Goal: Transaction & Acquisition: Book appointment/travel/reservation

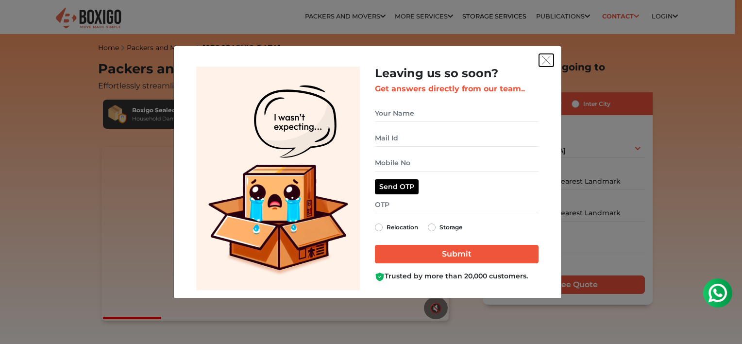
click at [549, 56] on img "get free quote dialog" at bounding box center [546, 60] width 9 height 9
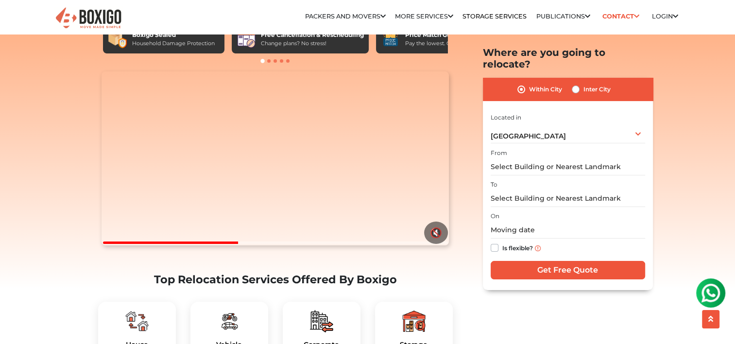
scroll to position [105, 0]
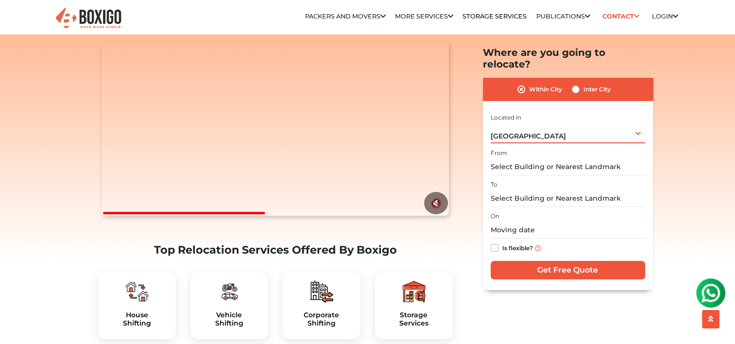
click at [574, 123] on div "[GEOGRAPHIC_DATA] Select City [GEOGRAPHIC_DATA] [GEOGRAPHIC_DATA] [GEOGRAPHIC_D…" at bounding box center [568, 133] width 154 height 20
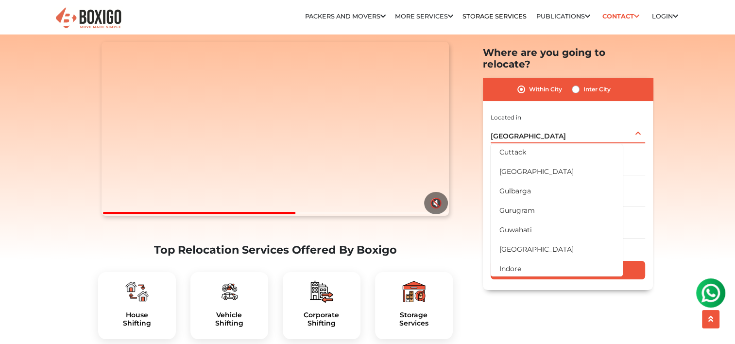
scroll to position [149, 0]
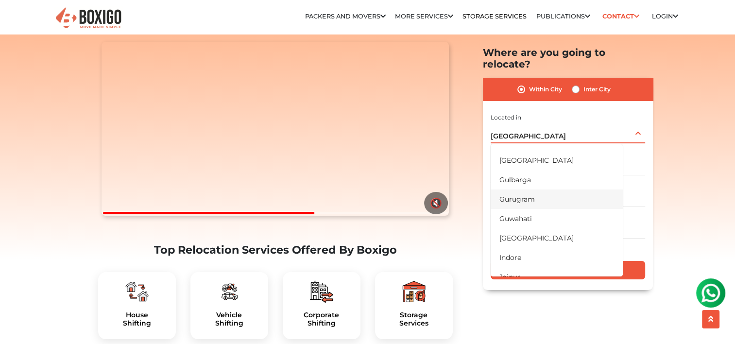
click at [533, 191] on li "Gurugram" at bounding box center [557, 198] width 132 height 19
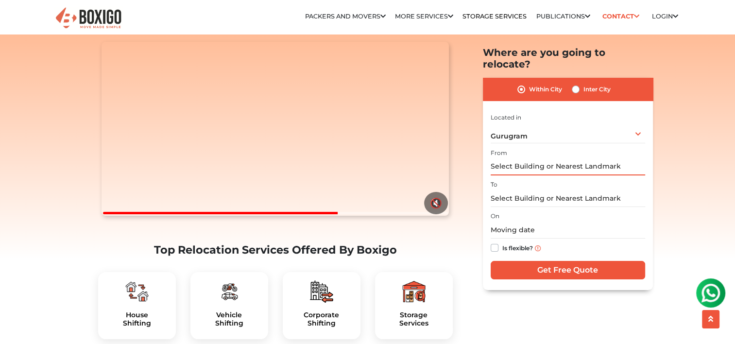
click at [550, 158] on input "text" at bounding box center [568, 166] width 154 height 17
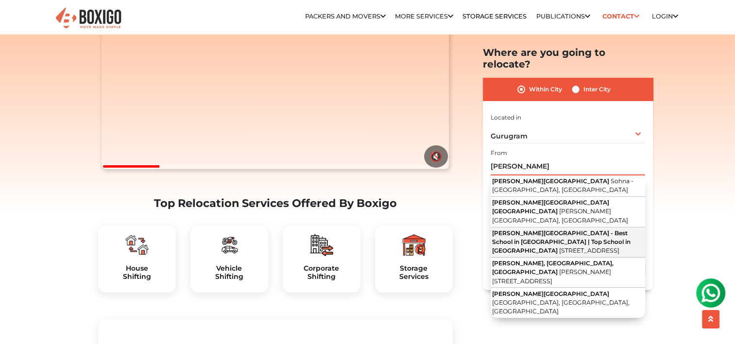
scroll to position [153, 0]
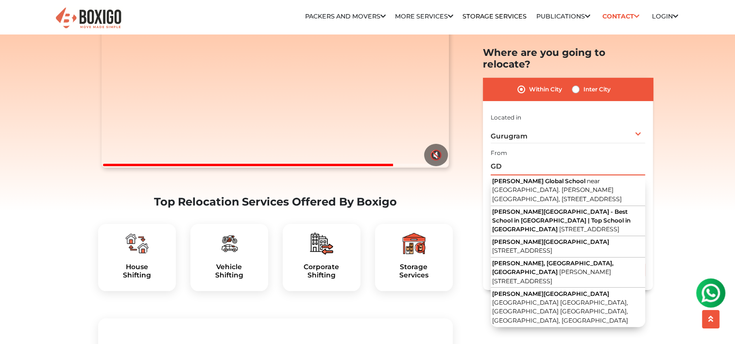
type input "G"
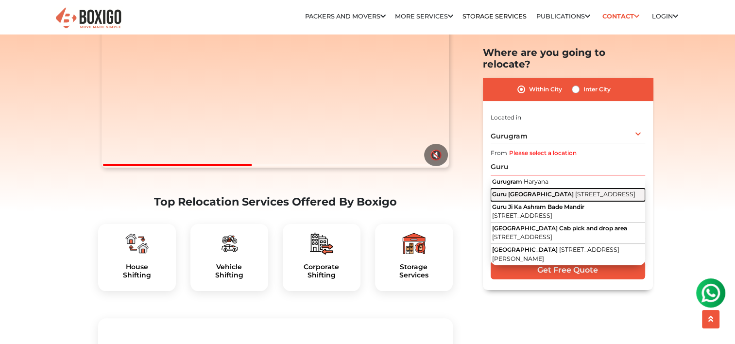
click at [566, 191] on span "Guru [GEOGRAPHIC_DATA]" at bounding box center [533, 194] width 82 height 7
type input "Guru Dronacharya Metro Station, [STREET_ADDRESS]"
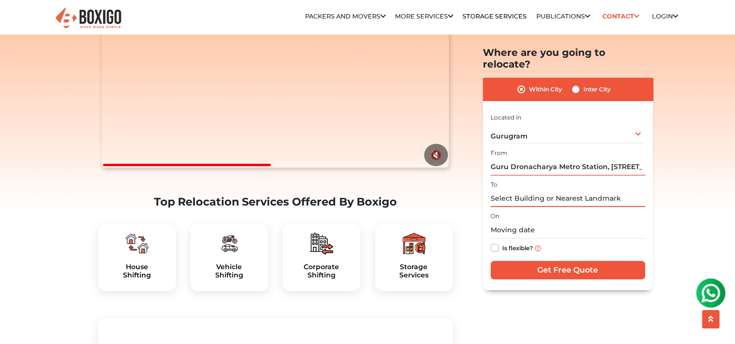
click at [559, 190] on input "text" at bounding box center [568, 198] width 154 height 17
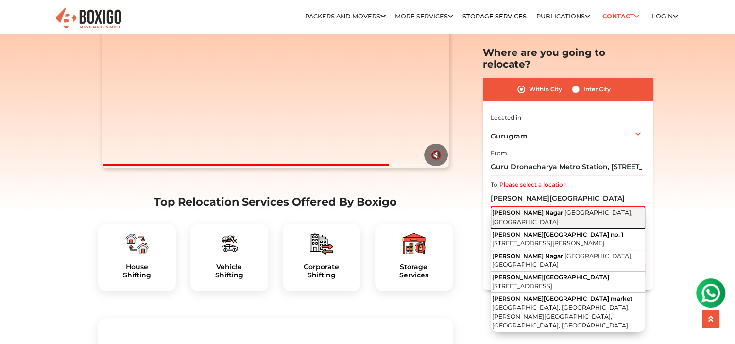
click at [550, 209] on span "[GEOGRAPHIC_DATA], [GEOGRAPHIC_DATA]" at bounding box center [562, 217] width 140 height 17
type input "[PERSON_NAME][GEOGRAPHIC_DATA], [GEOGRAPHIC_DATA], [GEOGRAPHIC_DATA]"
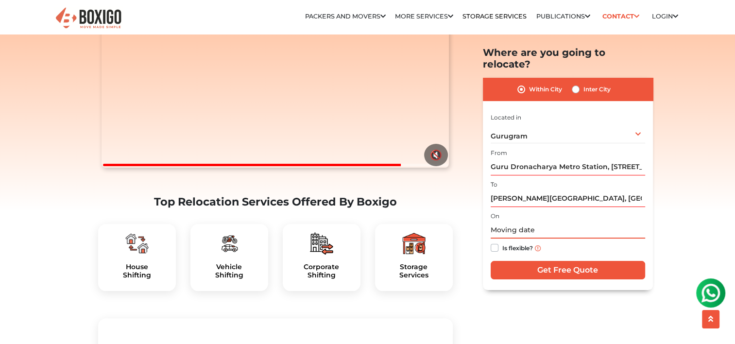
click at [523, 222] on input "text" at bounding box center [568, 230] width 154 height 17
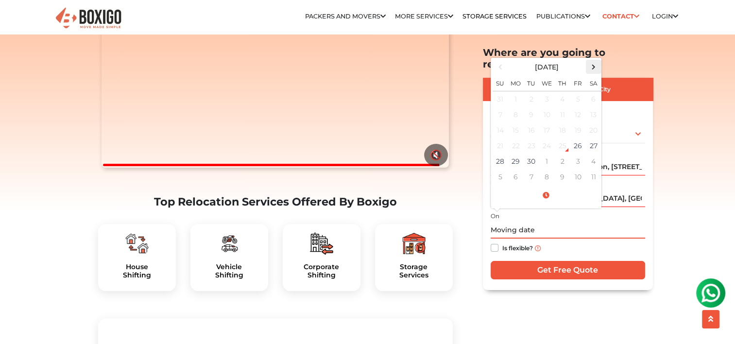
click at [594, 61] on span at bounding box center [593, 67] width 13 height 13
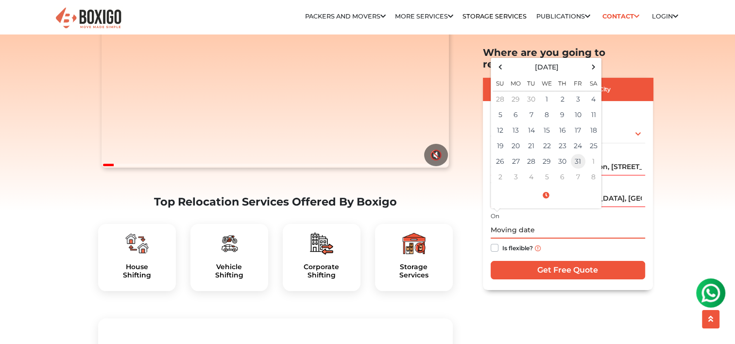
click at [578, 154] on td "31" at bounding box center [578, 162] width 16 height 16
type input "[DATE] 12:00 AM"
click at [552, 239] on div "Is flexible?" at bounding box center [568, 248] width 154 height 19
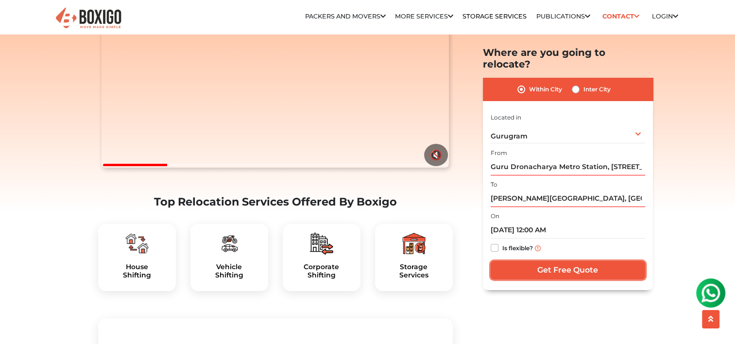
click at [507, 261] on input "Get Free Quote" at bounding box center [568, 270] width 154 height 18
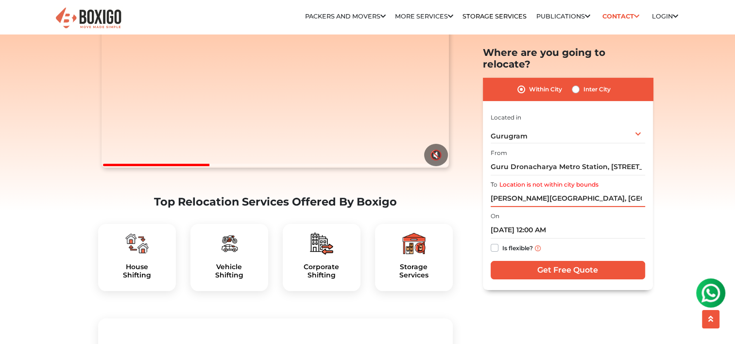
click at [620, 190] on input "[PERSON_NAME][GEOGRAPHIC_DATA], [GEOGRAPHIC_DATA], [GEOGRAPHIC_DATA]" at bounding box center [568, 198] width 154 height 17
click at [594, 190] on input "[PERSON_NAME][GEOGRAPHIC_DATA], [GEOGRAPHIC_DATA], [GEOGRAPHIC_DATA]" at bounding box center [568, 198] width 154 height 17
click at [585, 180] on label "Location is not within city bounds" at bounding box center [548, 184] width 99 height 9
click at [585, 190] on input "[PERSON_NAME][GEOGRAPHIC_DATA], [GEOGRAPHIC_DATA], [GEOGRAPHIC_DATA]" at bounding box center [568, 198] width 154 height 17
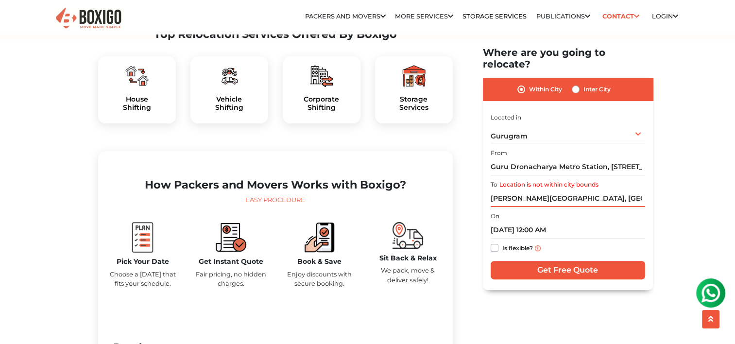
scroll to position [323, 0]
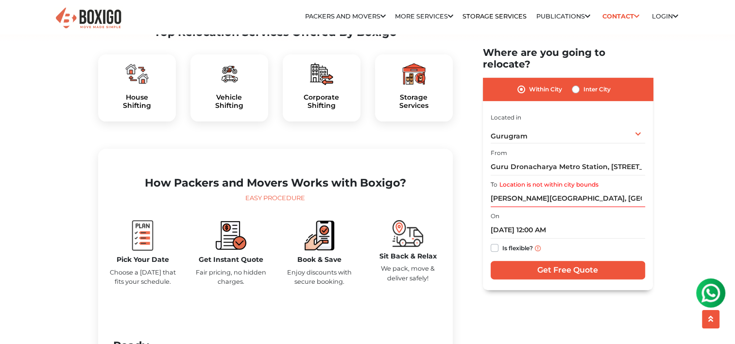
click at [139, 107] on div "House Shifting" at bounding box center [137, 87] width 78 height 67
click at [135, 110] on h5 "House Shifting" at bounding box center [137, 101] width 62 height 17
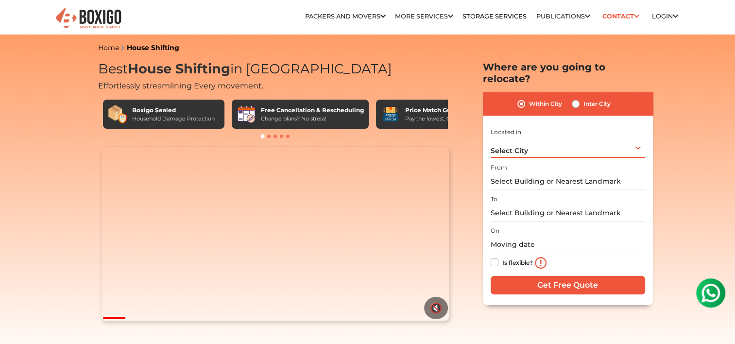
click at [575, 137] on div "Select City Select City [GEOGRAPHIC_DATA] [GEOGRAPHIC_DATA] [GEOGRAPHIC_DATA] […" at bounding box center [568, 147] width 154 height 20
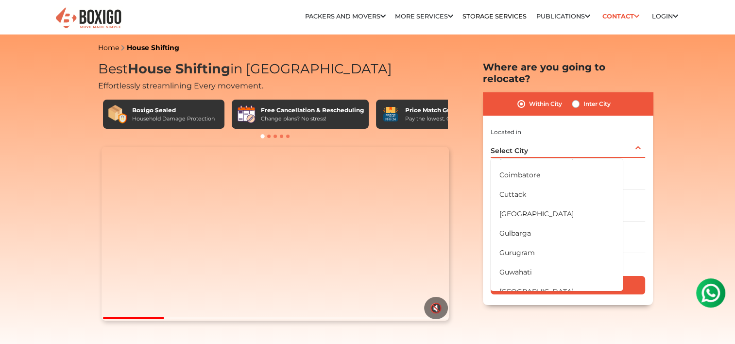
scroll to position [111, 0]
click at [525, 242] on li "Gurugram" at bounding box center [557, 251] width 132 height 19
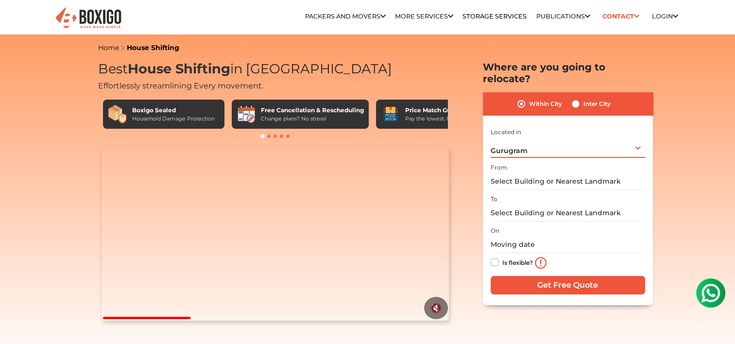
click at [537, 139] on div "[GEOGRAPHIC_DATA] Select City [GEOGRAPHIC_DATA] [GEOGRAPHIC_DATA] [GEOGRAPHIC_D…" at bounding box center [568, 147] width 154 height 20
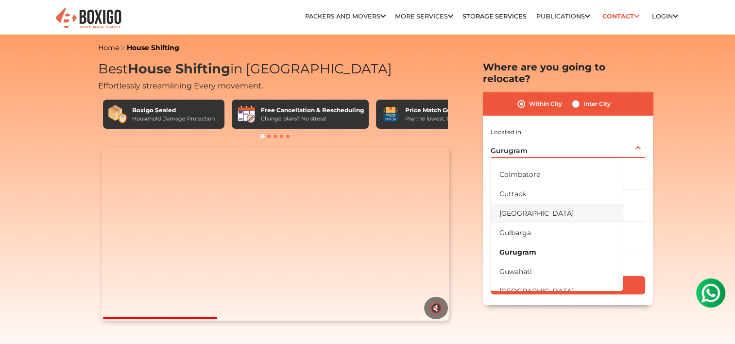
click at [521, 204] on li "[GEOGRAPHIC_DATA]" at bounding box center [557, 213] width 132 height 19
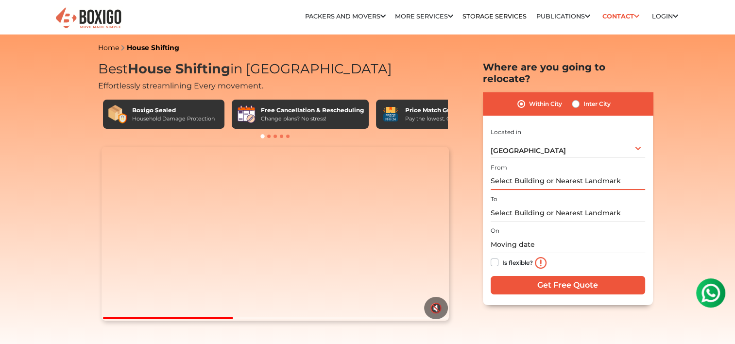
click at [527, 173] on input "text" at bounding box center [568, 181] width 154 height 17
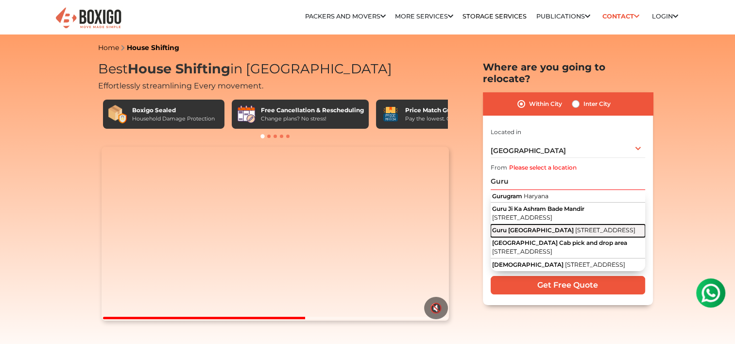
click at [532, 226] on span "Guru [GEOGRAPHIC_DATA]" at bounding box center [533, 229] width 82 height 7
type input "Guru Dronacharya Metro Station, [STREET_ADDRESS]"
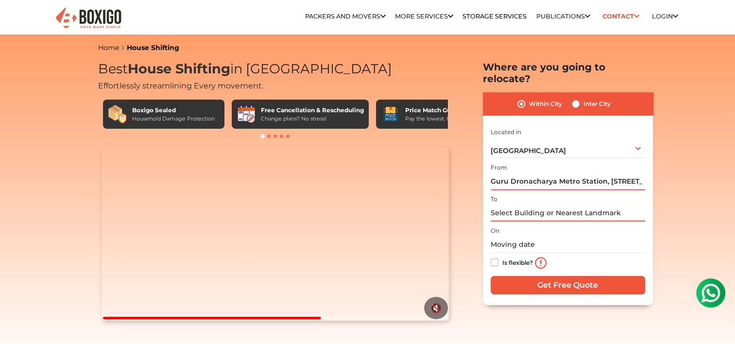
click at [529, 205] on input "text" at bounding box center [568, 213] width 154 height 17
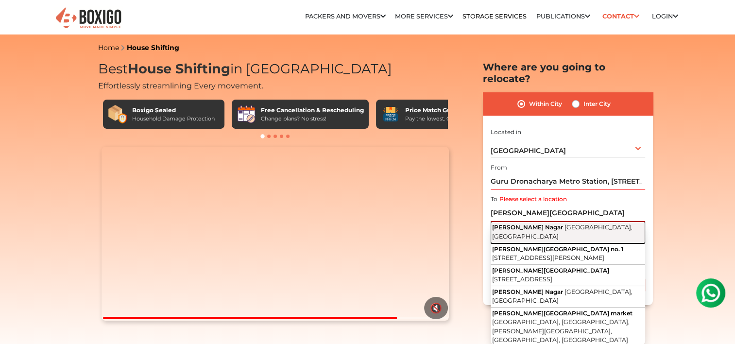
click at [534, 223] on span "[PERSON_NAME] Nagar" at bounding box center [527, 226] width 71 height 7
type input "[PERSON_NAME][GEOGRAPHIC_DATA], [GEOGRAPHIC_DATA], [GEOGRAPHIC_DATA]"
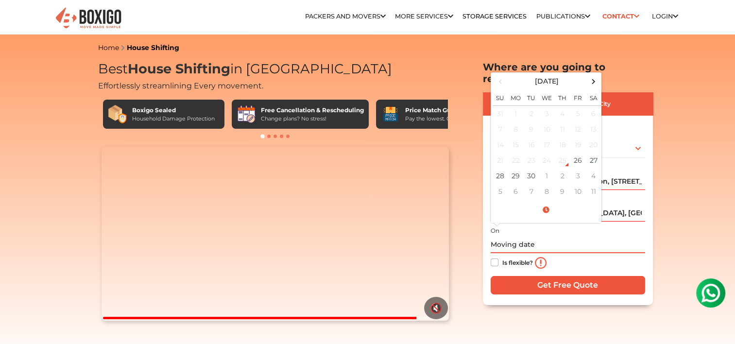
click at [529, 236] on input "text" at bounding box center [568, 244] width 154 height 17
click at [594, 75] on span at bounding box center [593, 81] width 13 height 13
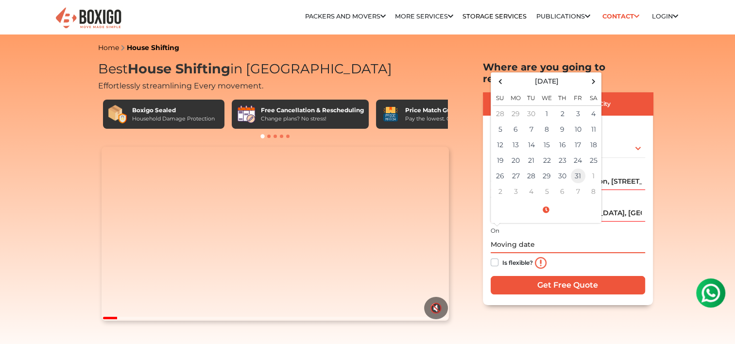
click at [579, 168] on td "31" at bounding box center [578, 176] width 16 height 16
type input "[DATE] 12:00 AM"
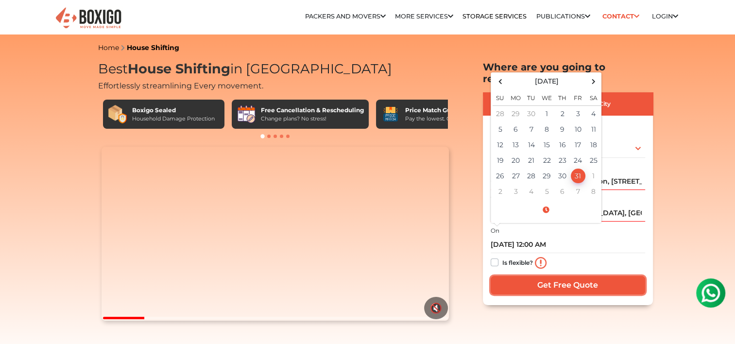
click at [564, 276] on input "Get Free Quote" at bounding box center [568, 285] width 154 height 18
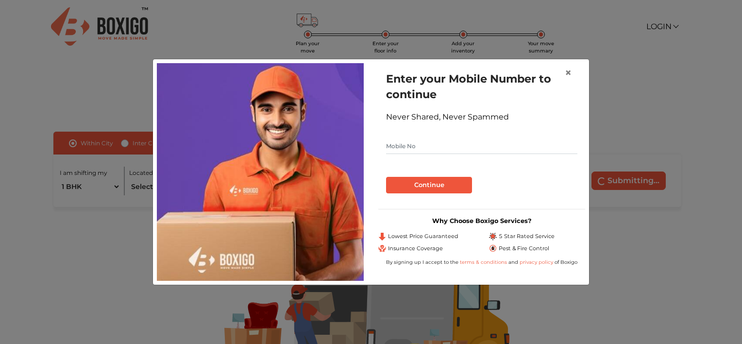
click at [499, 146] on input "text" at bounding box center [481, 146] width 191 height 16
click at [571, 73] on span "×" at bounding box center [568, 73] width 7 height 14
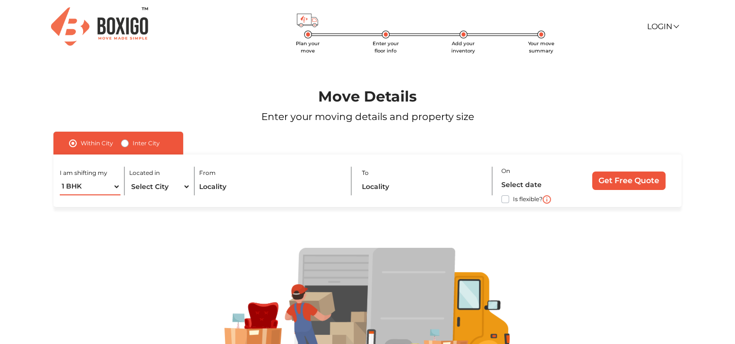
click at [108, 185] on select "1 BHK 2 BHK 3 BHK 3 + BHK FEW ITEMS" at bounding box center [90, 186] width 61 height 17
click at [159, 245] on div at bounding box center [367, 313] width 691 height 212
click at [168, 186] on select "Select City Bangalore Bengaluru Bhopal Bhubaneswar Chennai Coimbatore Cuttack D…" at bounding box center [159, 186] width 61 height 17
select select "Gurugram"
click at [129, 178] on select "Select City Bangalore Bengaluru Bhopal Bhubaneswar Chennai Coimbatore Cuttack D…" at bounding box center [159, 186] width 61 height 17
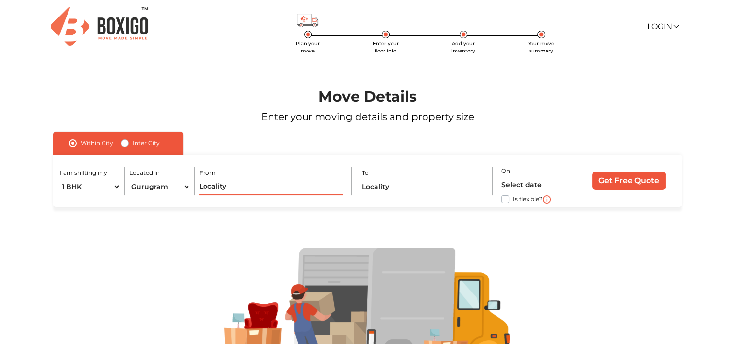
click at [247, 190] on input "text" at bounding box center [271, 186] width 144 height 17
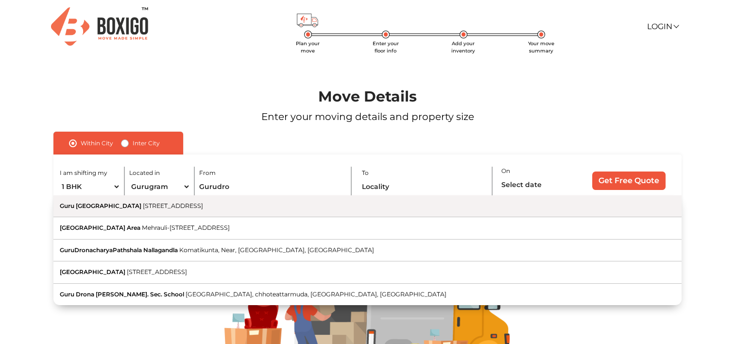
click at [220, 210] on button "Guru Dronacharya Metro Station NH 236, Sikanderpur, Sector 26, Gurugram, Haryana" at bounding box center [367, 206] width 629 height 22
type input "Guru Dronacharya Metro Station, [STREET_ADDRESS]"
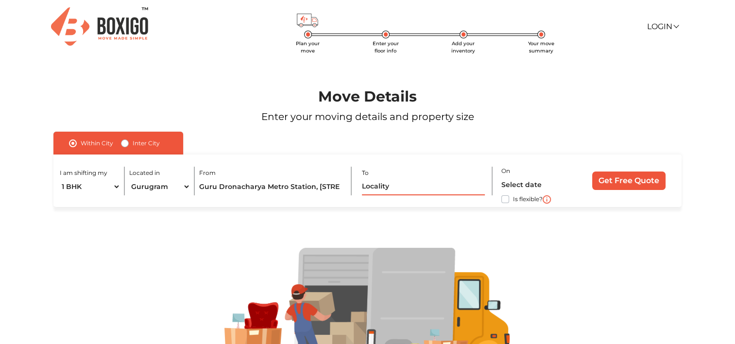
click at [395, 185] on input "text" at bounding box center [423, 186] width 123 height 17
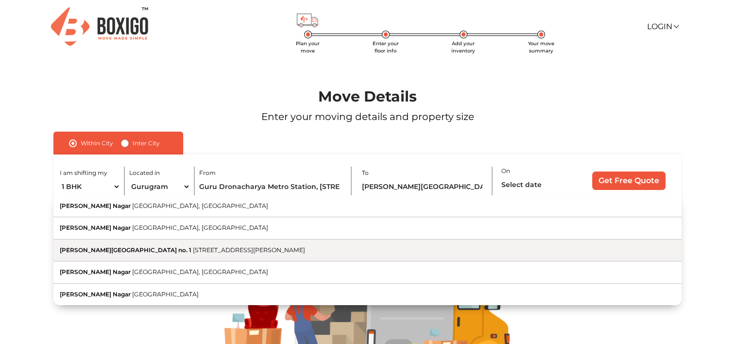
click at [269, 247] on span "[STREET_ADDRESS][PERSON_NAME]" at bounding box center [249, 249] width 112 height 7
type input "Malviya Nagar metro station Gate no. 1, Block A, Shivalik Colony, Malviya Nagar…"
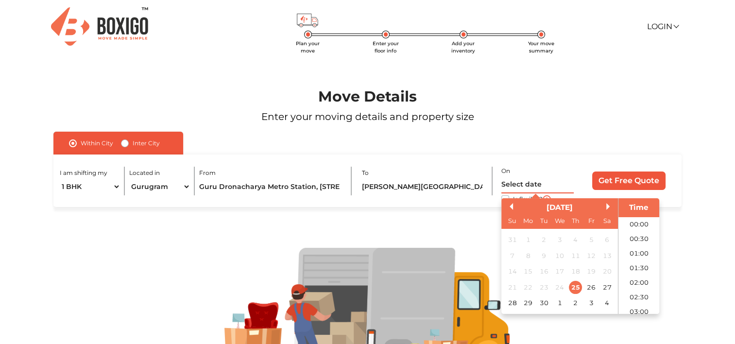
click at [520, 189] on input "text" at bounding box center [537, 184] width 72 height 17
click at [606, 207] on button "Next Month" at bounding box center [609, 206] width 7 height 7
click at [588, 300] on div "31" at bounding box center [590, 302] width 13 height 13
type input "31/10/2025 12:00 AM"
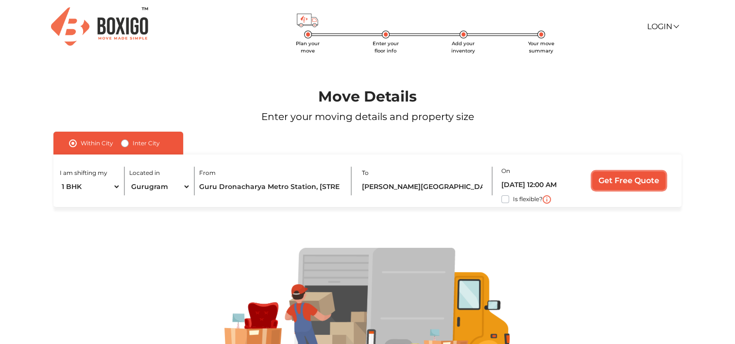
click at [647, 176] on input "Get Free Quote" at bounding box center [628, 181] width 73 height 18
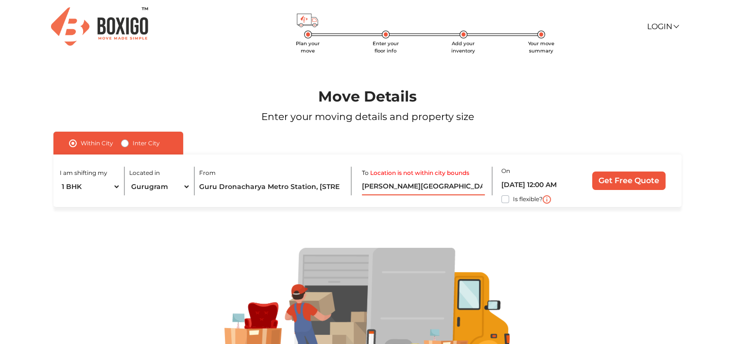
click at [449, 190] on input "Malviya Nagar metro station Gate no. 1, Block A, Shivalik Colony, Malviya Nagar…" at bounding box center [423, 186] width 123 height 17
click at [462, 188] on input "Malviya Nagar metro station Gate no. 1, Block A, Shivalik Colony, Malviya Nagar…" at bounding box center [423, 186] width 123 height 17
click at [289, 187] on input "Guru Dronacharya Metro Station, [STREET_ADDRESS]" at bounding box center [271, 186] width 144 height 17
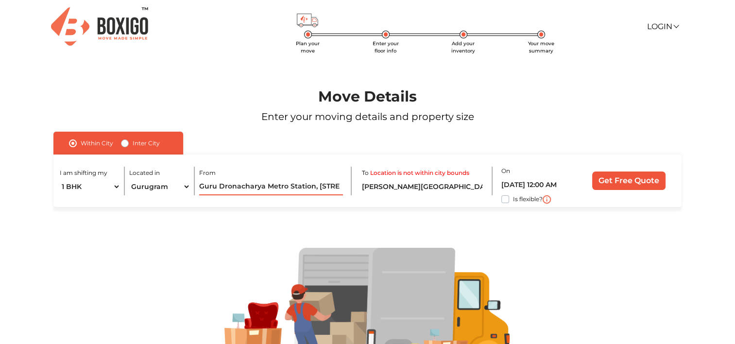
click at [289, 187] on input "Guru Dronacharya Metro Station, [STREET_ADDRESS]" at bounding box center [271, 186] width 144 height 17
